Goal: Transaction & Acquisition: Purchase product/service

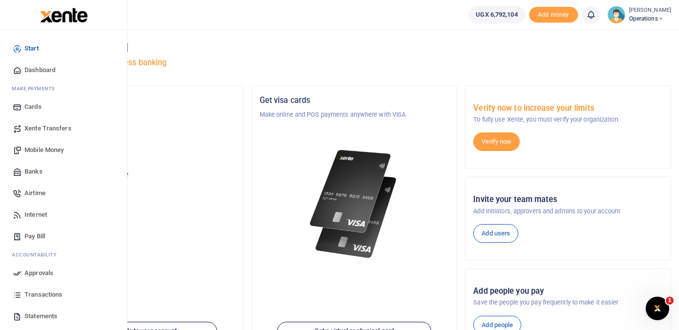
click at [46, 152] on span "Mobile Money" at bounding box center [44, 150] width 39 height 10
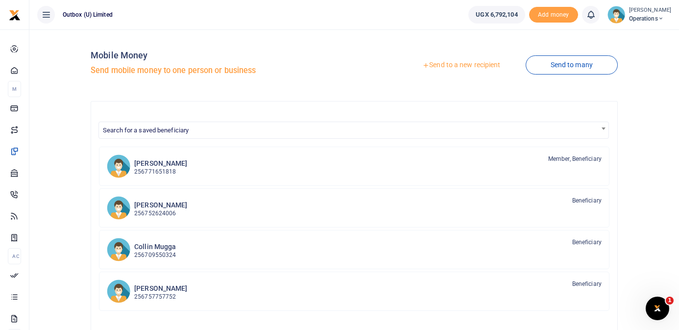
click at [467, 63] on link "Send to a new recipient" at bounding box center [462, 65] width 128 height 18
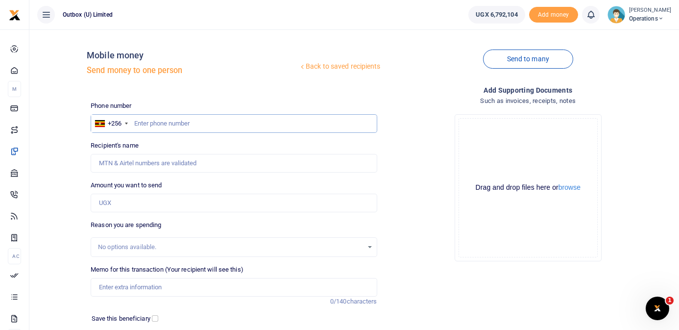
click at [250, 125] on input "text" at bounding box center [234, 123] width 286 height 19
type input "787649834"
type input "[PERSON_NAME]"
type input "787649834"
click at [190, 201] on input "Amount you want to send" at bounding box center [234, 203] width 286 height 19
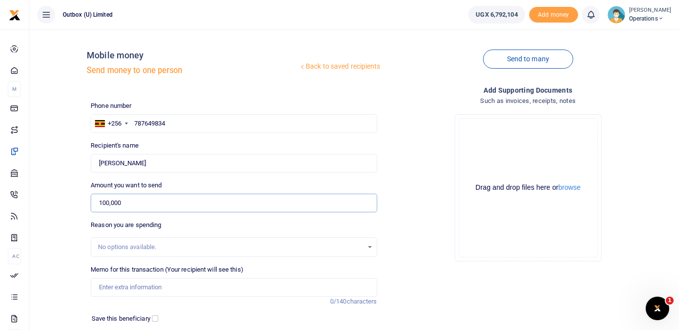
type input "100,000"
click at [178, 286] on input "Memo for this transaction (Your recipient will see this)" at bounding box center [234, 287] width 286 height 19
type input "B"
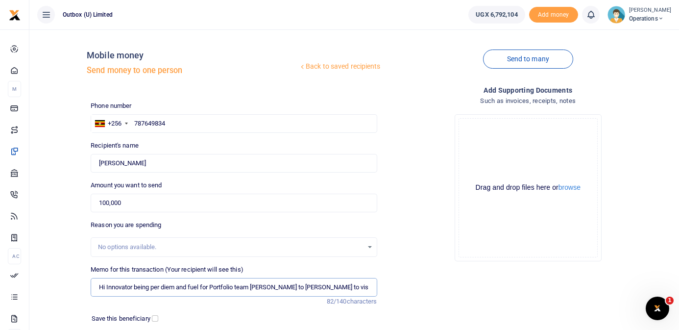
click at [272, 286] on input "Hi Innovator being per diem and fuel for Portfolio team Hillary to Kalaji to vi…" at bounding box center [234, 287] width 286 height 19
click at [366, 290] on input "Hi Innovator being per diem and fuel for Portfolio team Hillary with Christina …" at bounding box center [234, 287] width 286 height 19
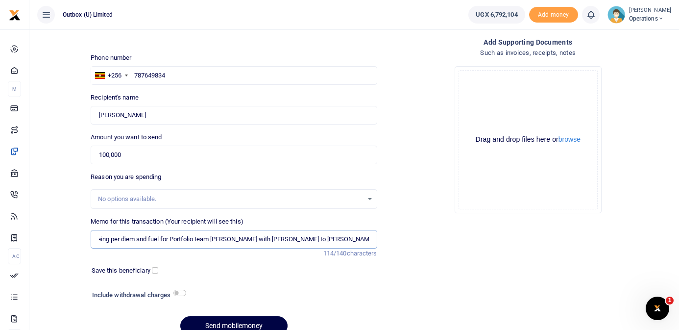
scroll to position [76, 0]
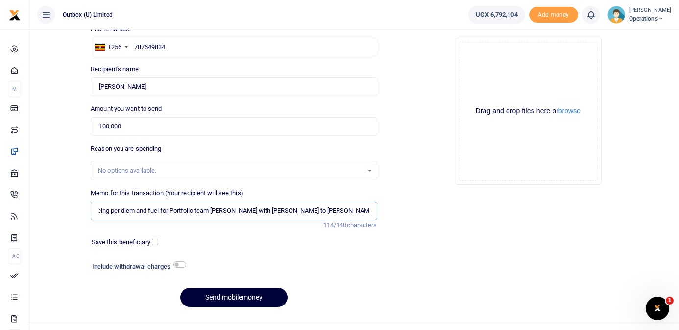
type input "Hi Innovator being per diem and fuel for Portfolio team Hillary with Christina …"
click at [236, 295] on button "Send mobilemoney" at bounding box center [233, 297] width 107 height 19
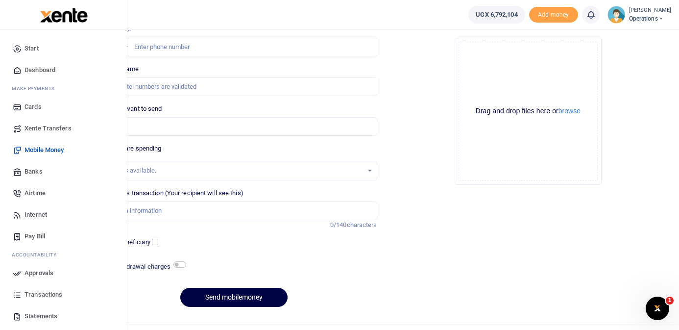
click at [36, 70] on span "Dashboard" at bounding box center [40, 70] width 31 height 10
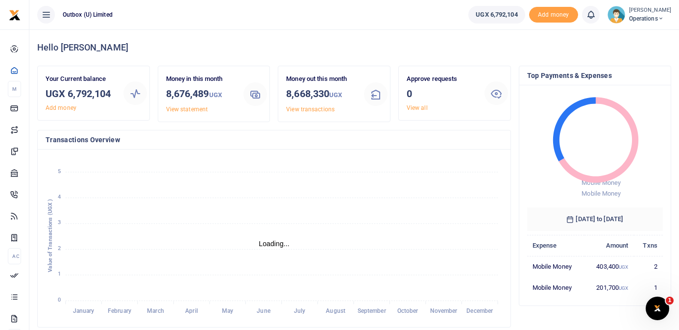
scroll to position [0, 0]
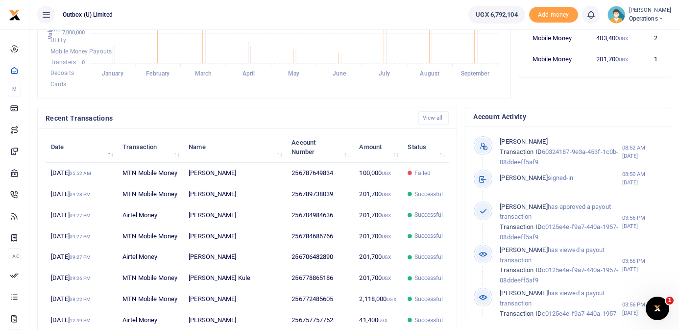
scroll to position [230, 0]
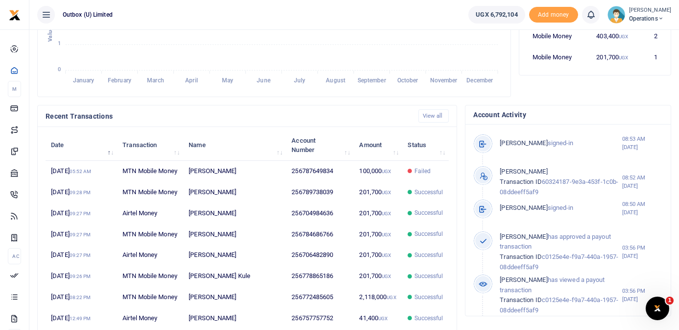
scroll to position [0, 0]
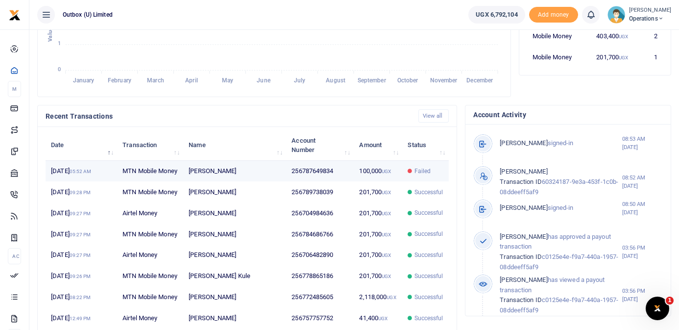
click at [315, 177] on td "256787649834" at bounding box center [320, 171] width 68 height 21
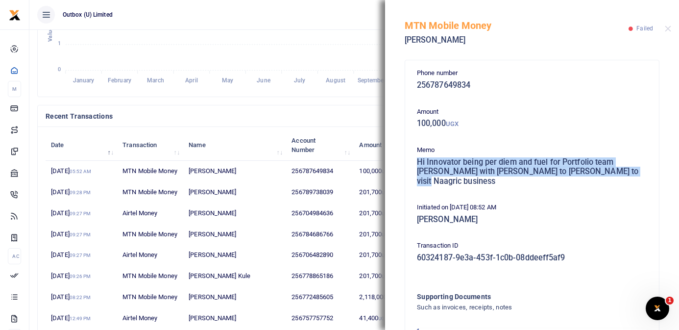
drag, startPoint x: 419, startPoint y: 162, endPoint x: 606, endPoint y: 186, distance: 188.8
click at [606, 186] on div "Phone number 256787649834 Amount 100,000 UGX Memo Hi Innovator being per diem a…" at bounding box center [532, 229] width 238 height 323
copy h5 "Hi Innovator being per diem and fuel for Portfolio team Hillary with Christina …"
click at [669, 30] on button "Close" at bounding box center [668, 28] width 6 height 6
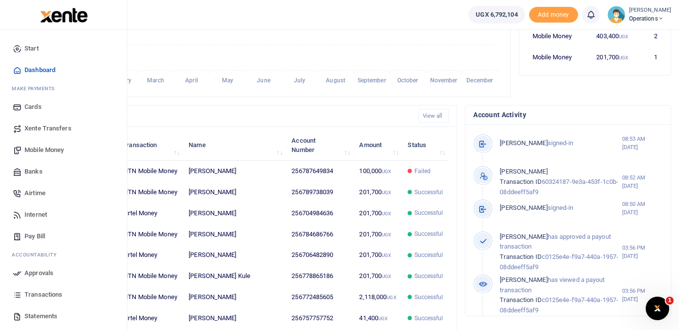
click at [49, 148] on span "Mobile Money" at bounding box center [44, 150] width 39 height 10
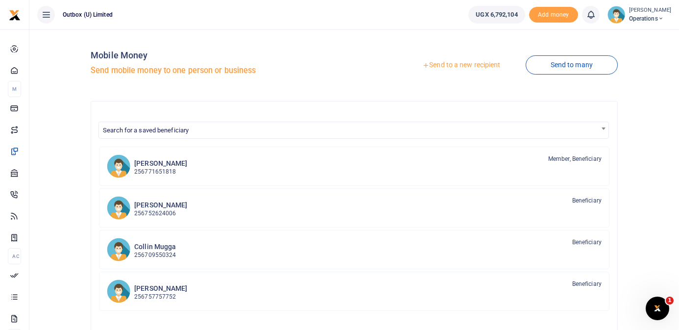
click at [468, 67] on link "Send to a new recipient" at bounding box center [462, 65] width 128 height 18
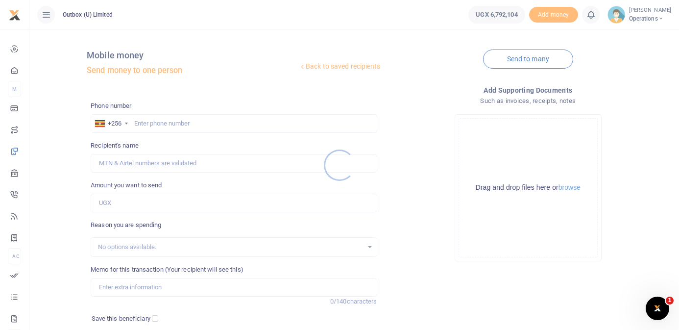
click at [229, 121] on div at bounding box center [339, 165] width 679 height 330
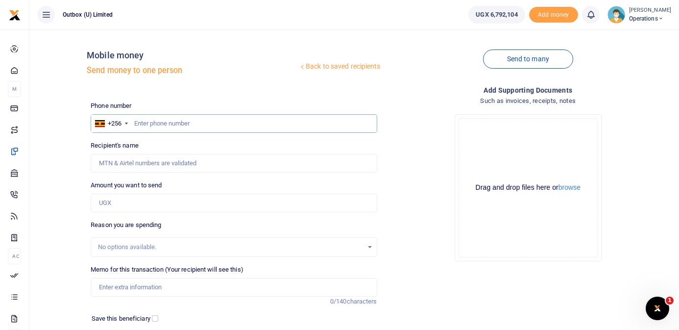
click at [217, 125] on input "text" at bounding box center [234, 123] width 286 height 19
type input "787649834"
type input "[PERSON_NAME]"
type input "787649834"
click at [240, 70] on h5 "Send money to one person" at bounding box center [193, 71] width 212 height 10
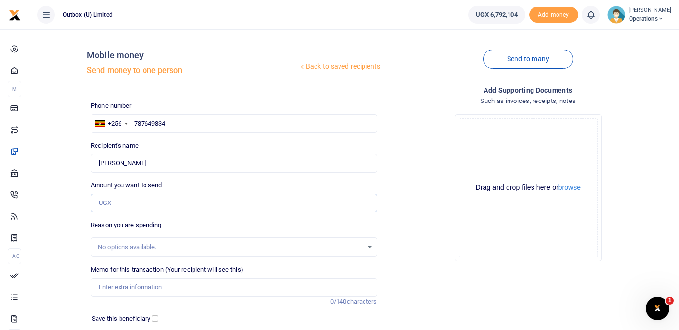
click at [181, 205] on input "Amount you want to send" at bounding box center [234, 203] width 286 height 19
type input "100,000"
click at [192, 285] on input "Memo for this transaction (Your recipient will see this)" at bounding box center [234, 287] width 286 height 19
paste input "Hi Innovator being per diem and fuel for Portfolio team Hillary with Christina …"
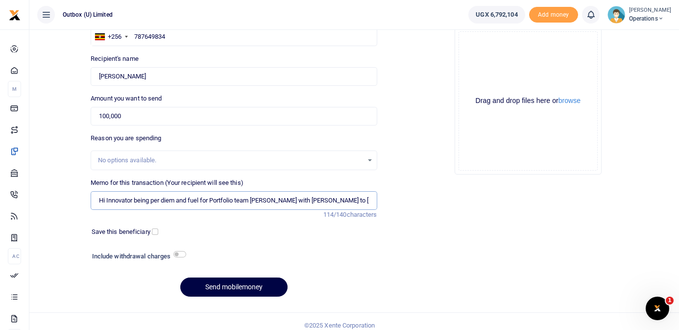
scroll to position [92, 0]
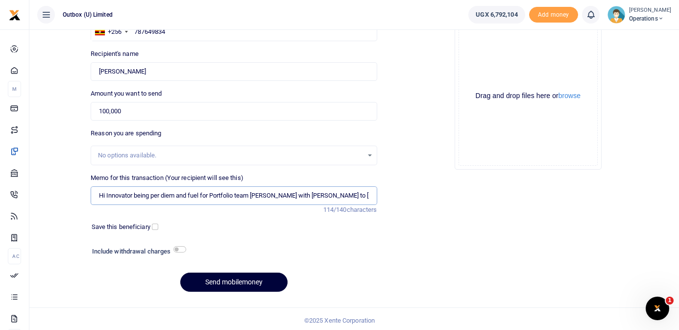
type input "Hi Innovator being per diem and fuel for Portfolio team Hillary with Christina …"
click at [248, 288] on button "Send mobilemoney" at bounding box center [233, 282] width 107 height 19
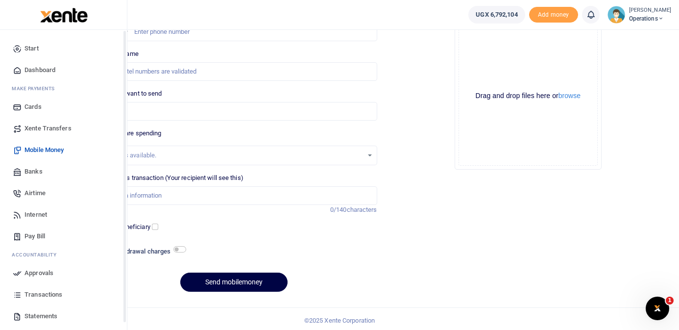
click at [28, 69] on span "Dashboard" at bounding box center [40, 70] width 31 height 10
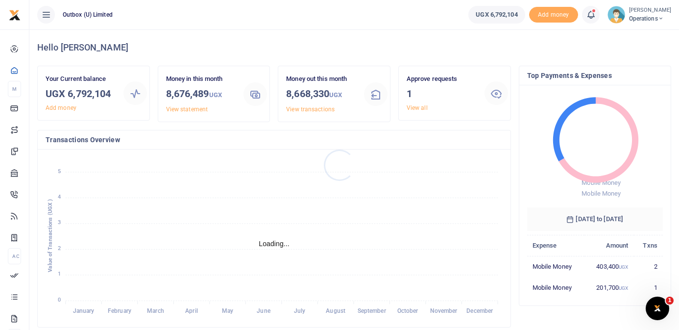
scroll to position [0, 0]
click at [422, 107] on link "View all" at bounding box center [417, 107] width 21 height 7
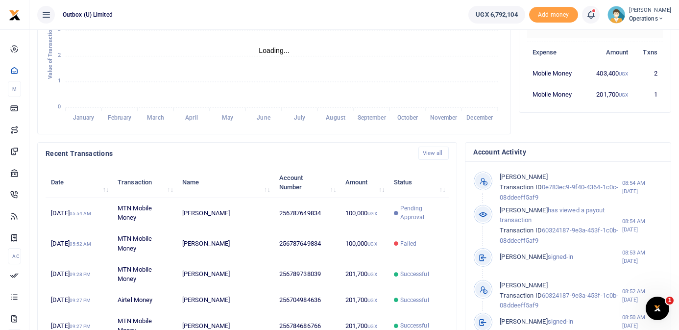
scroll to position [198, 0]
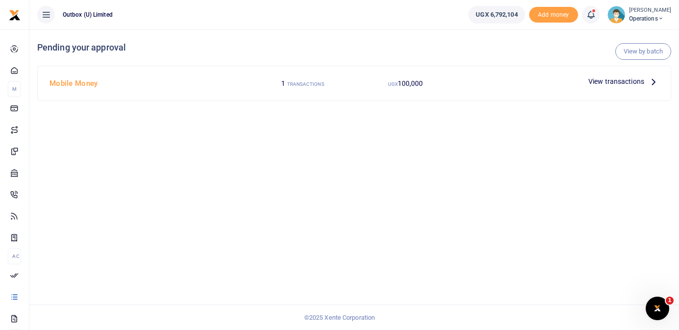
click at [651, 83] on icon at bounding box center [654, 81] width 11 height 11
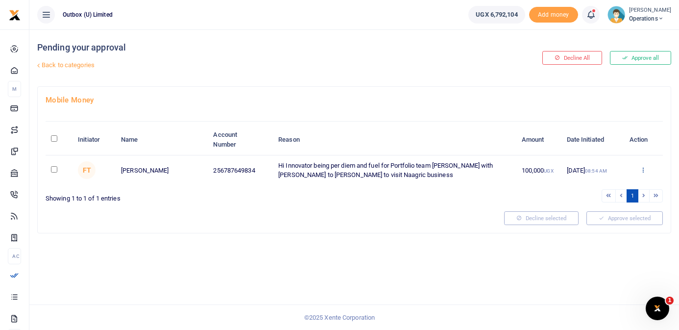
click at [644, 169] on icon at bounding box center [643, 169] width 6 height 7
click at [620, 186] on link "Approve" at bounding box center [607, 186] width 77 height 14
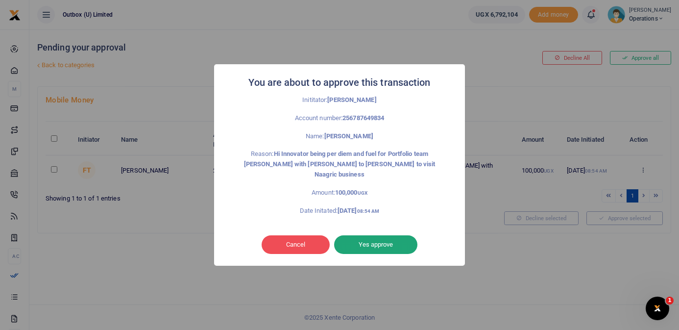
click at [401, 235] on button "Yes approve" at bounding box center [375, 244] width 83 height 19
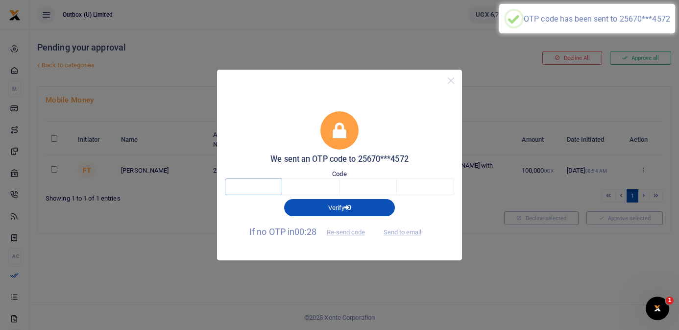
click at [275, 191] on input "text" at bounding box center [253, 186] width 57 height 17
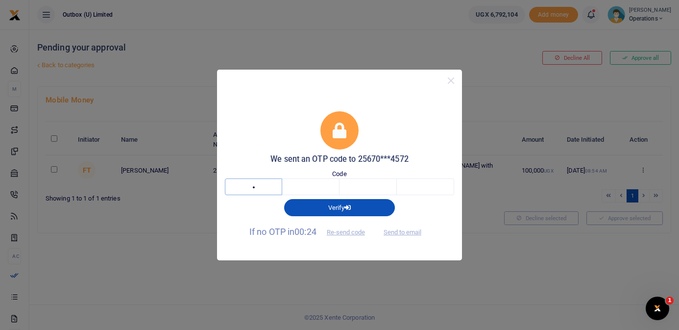
type input "7"
type input "1"
type input "8"
type input "3"
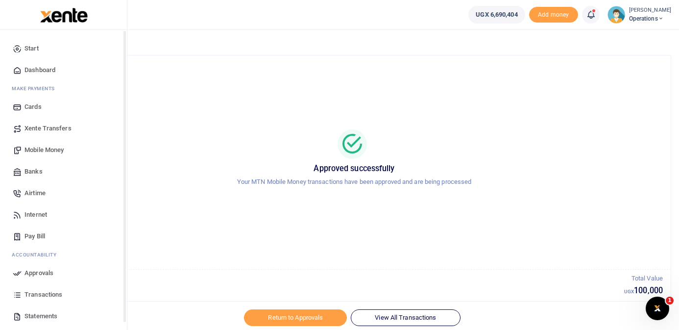
click at [30, 68] on span "Dashboard" at bounding box center [40, 70] width 31 height 10
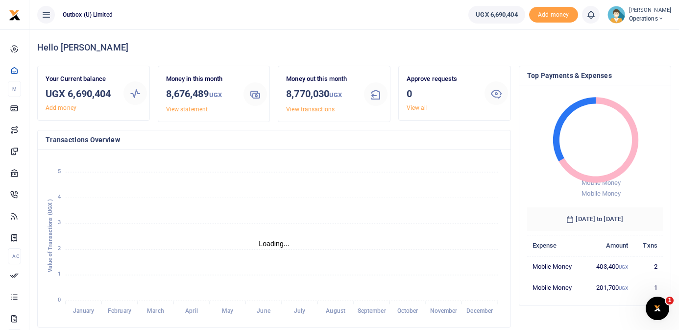
scroll to position [0, 0]
